Goal: Find specific page/section: Find specific page/section

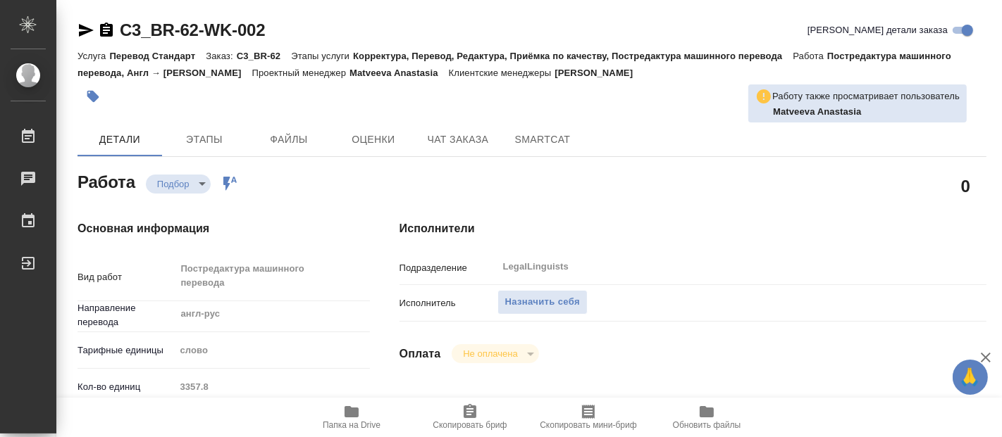
type textarea "x"
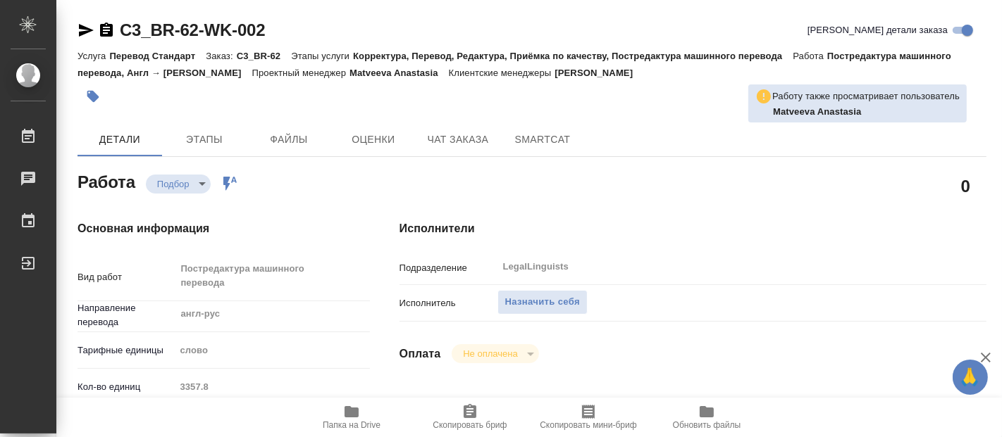
type textarea "x"
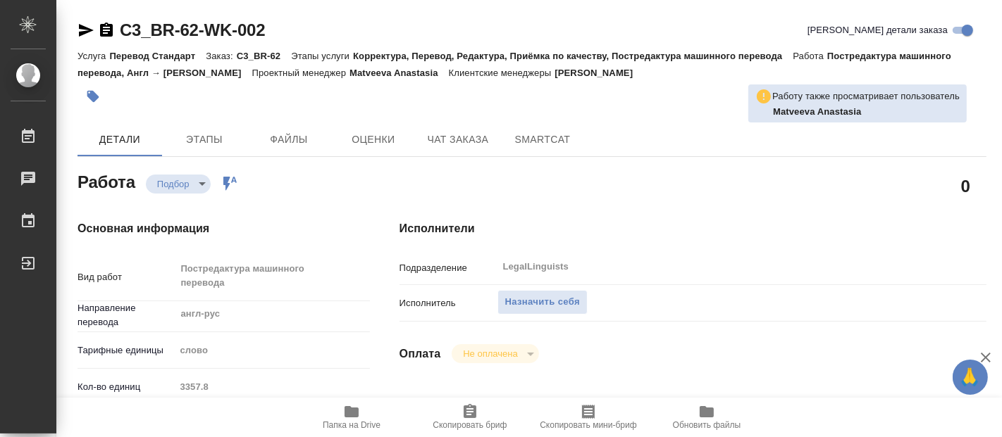
type textarea "x"
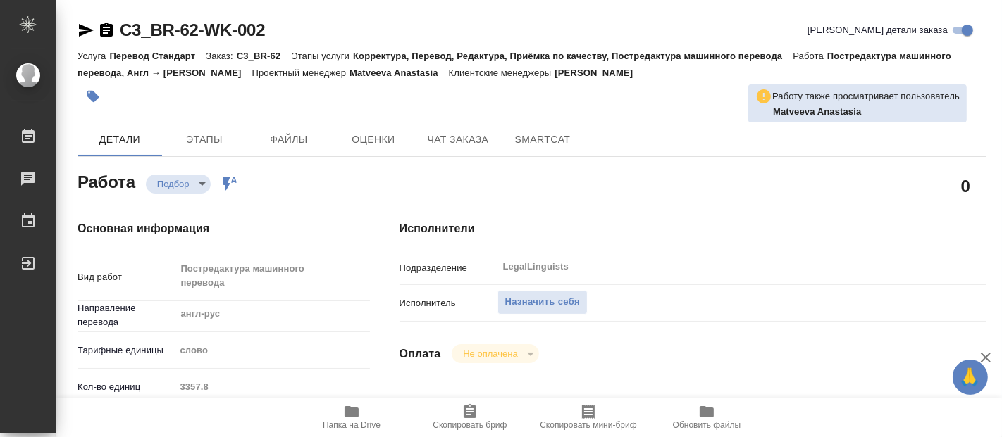
click at [287, 342] on div "слово" at bounding box center [272, 351] width 195 height 24
type textarea "x"
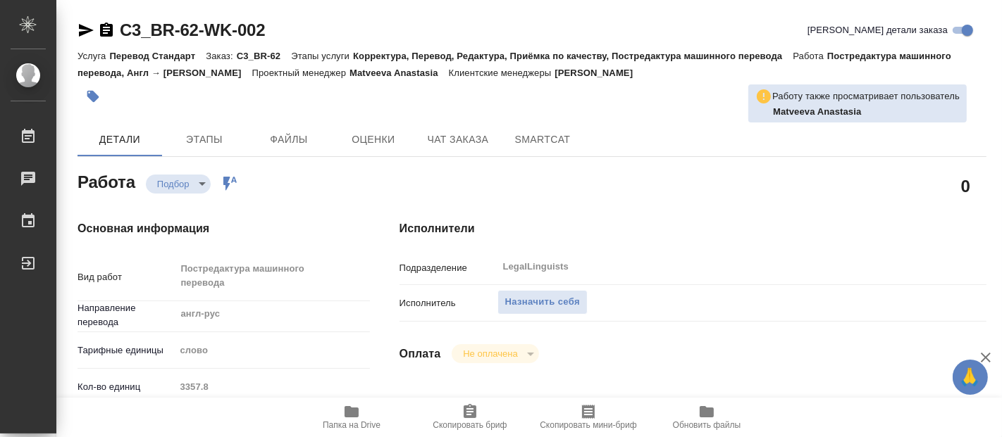
type textarea "x"
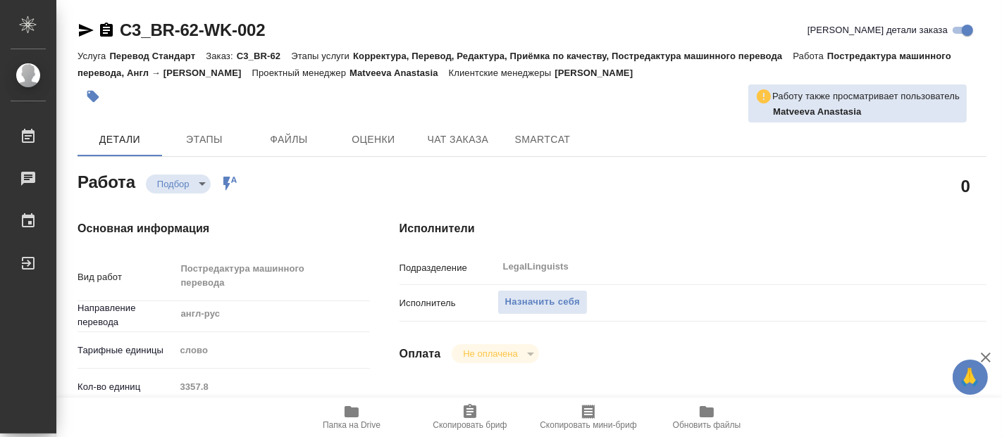
type textarea "x"
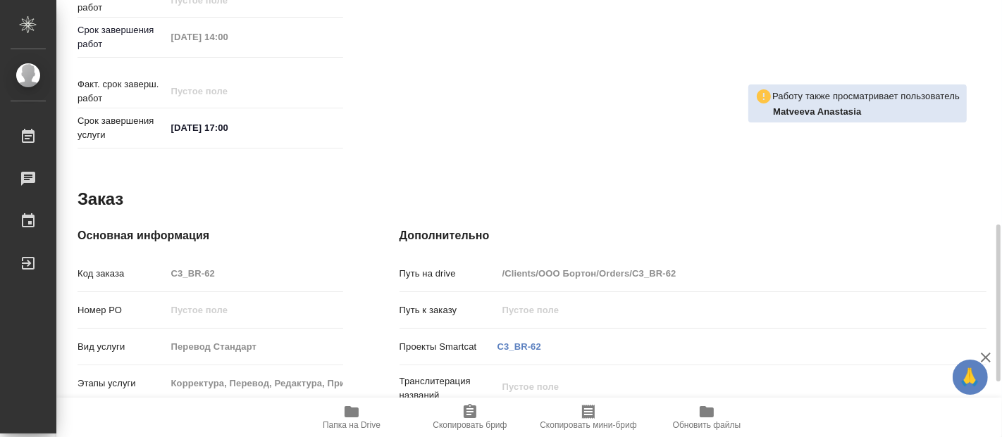
scroll to position [778, 0]
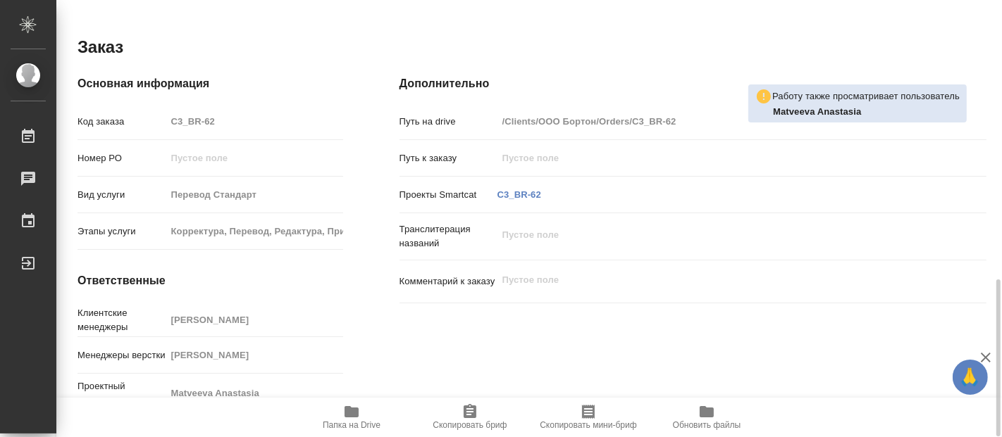
click at [353, 421] on span "Папка на Drive" at bounding box center [352, 426] width 58 height 10
